Goal: Task Accomplishment & Management: Complete application form

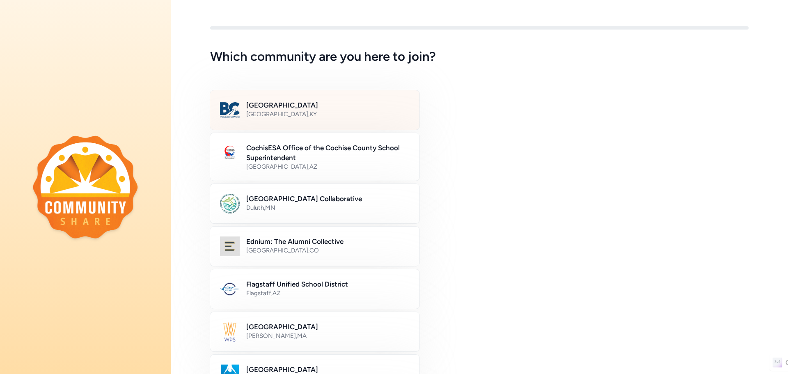
click at [300, 108] on h2 "[GEOGRAPHIC_DATA]" at bounding box center [327, 105] width 163 height 10
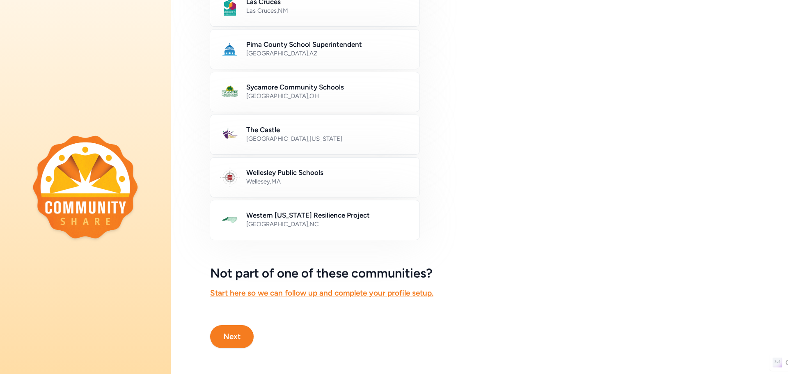
scroll to position [417, 0]
click at [238, 332] on button "Next" at bounding box center [232, 336] width 44 height 23
